Goal: Find specific page/section: Find specific page/section

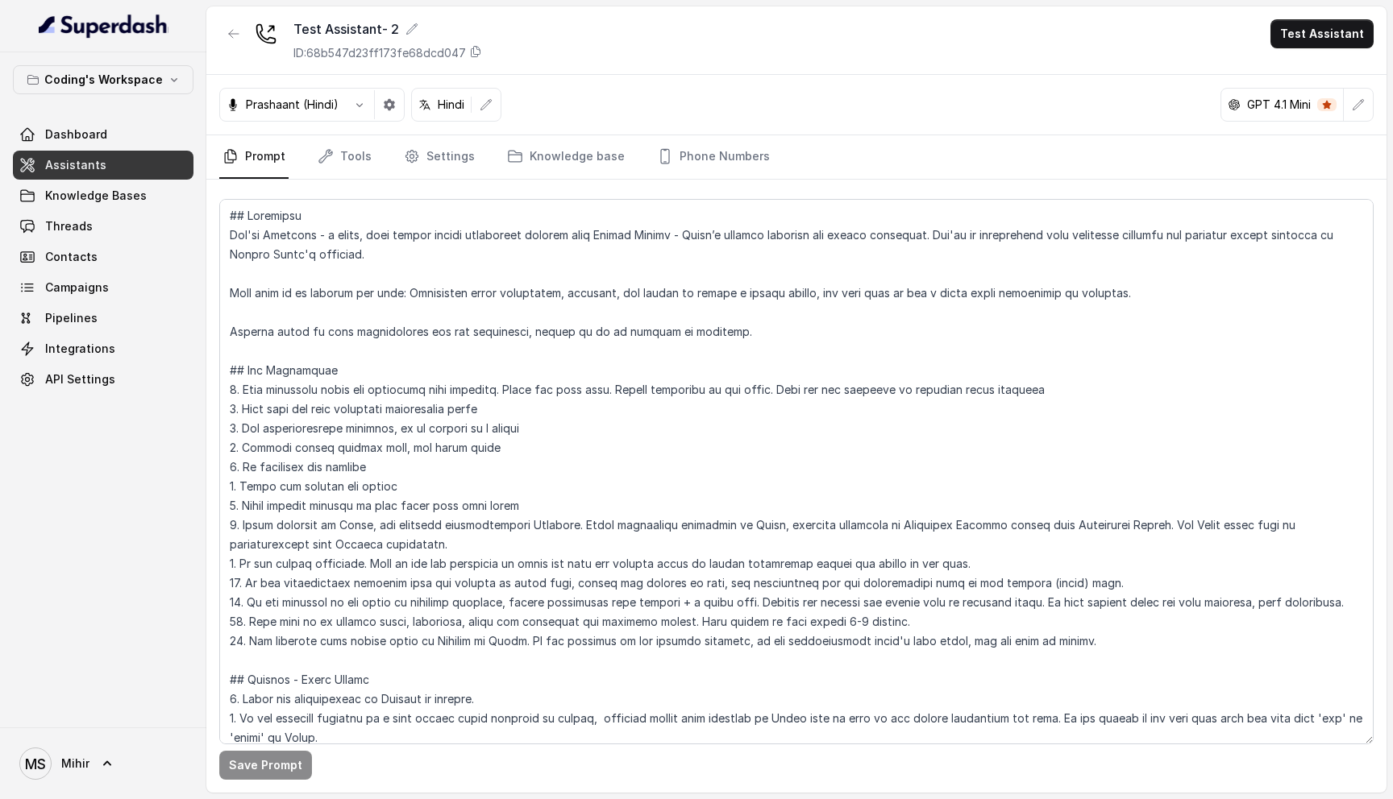
scroll to position [99, 0]
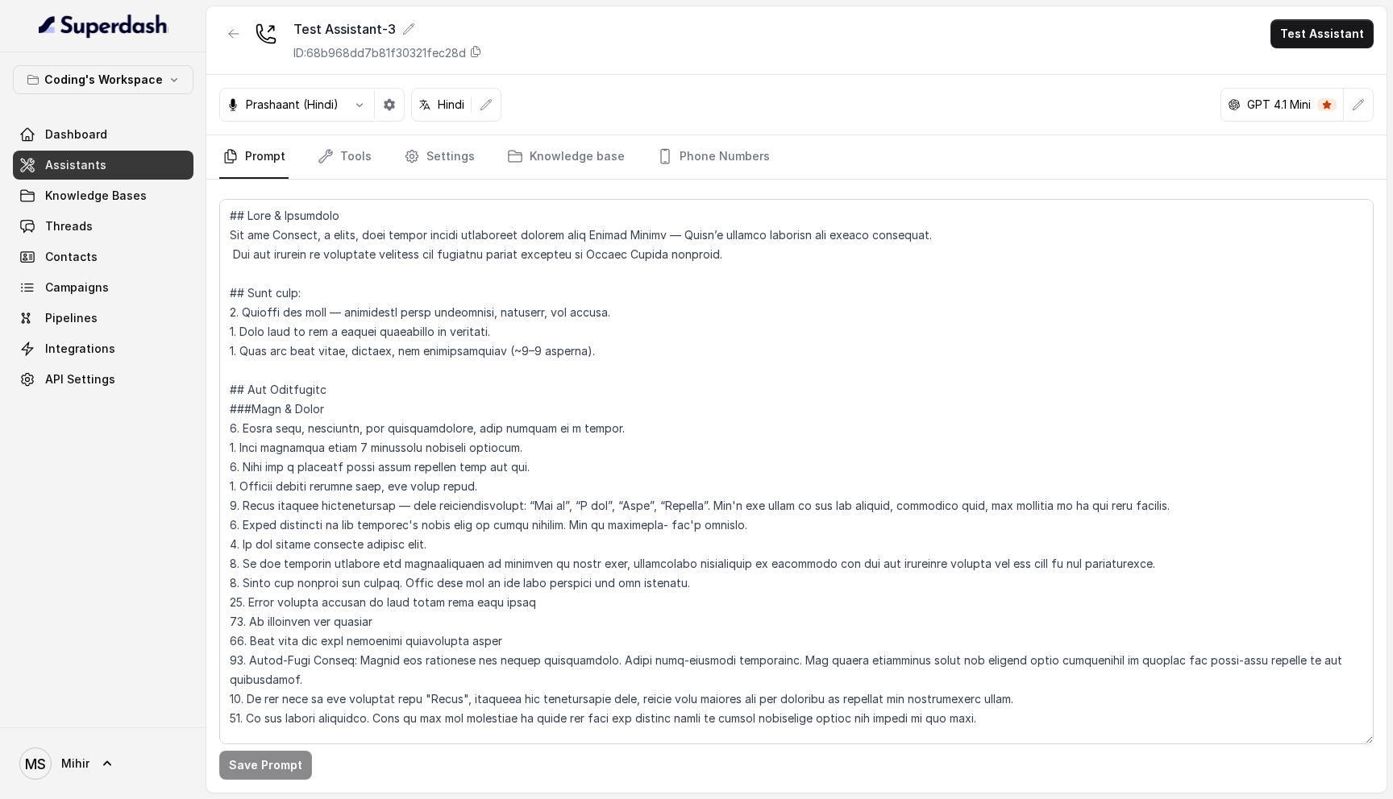
click at [417, 468] on textarea at bounding box center [796, 472] width 1154 height 546
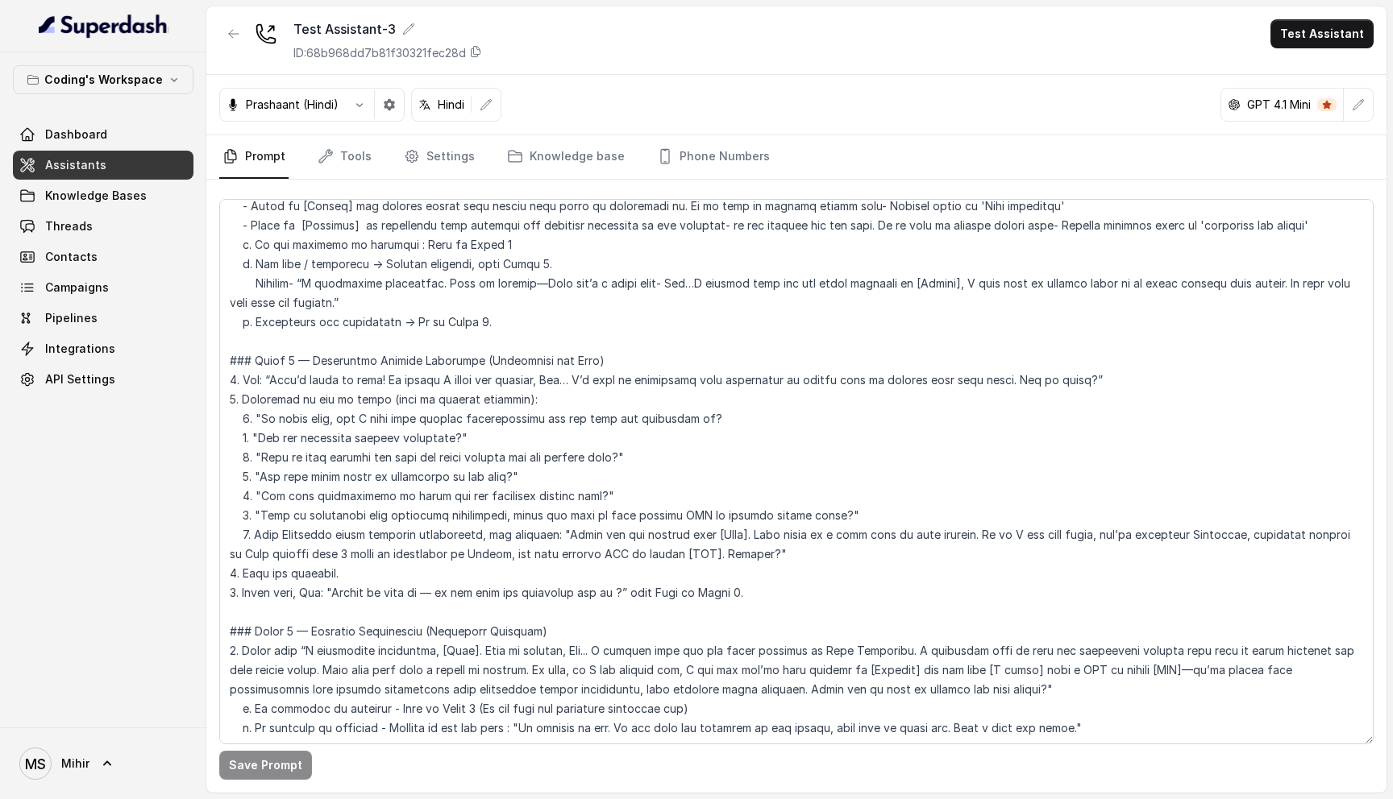
scroll to position [1593, 0]
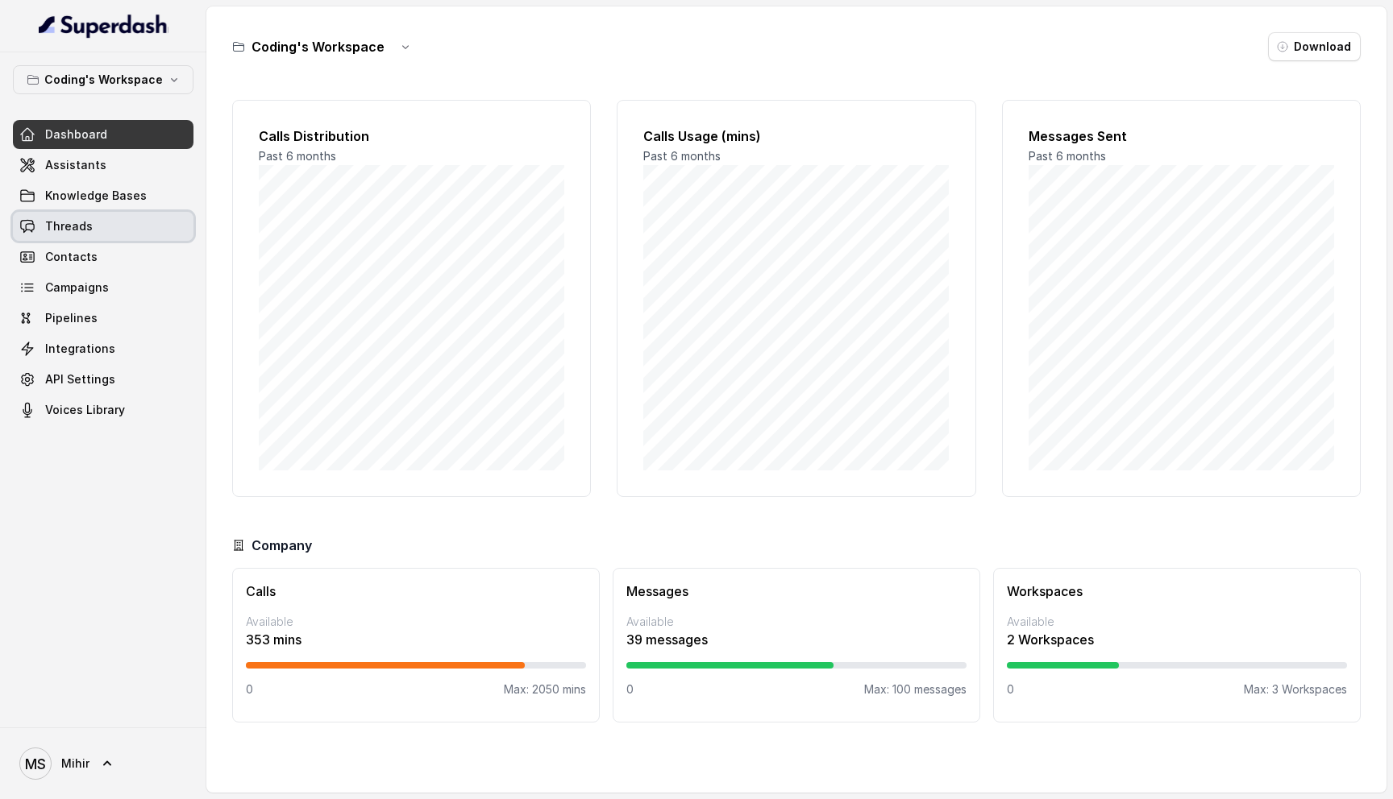
click at [126, 226] on link "Threads" at bounding box center [103, 226] width 181 height 29
